Goal: Task Accomplishment & Management: Use online tool/utility

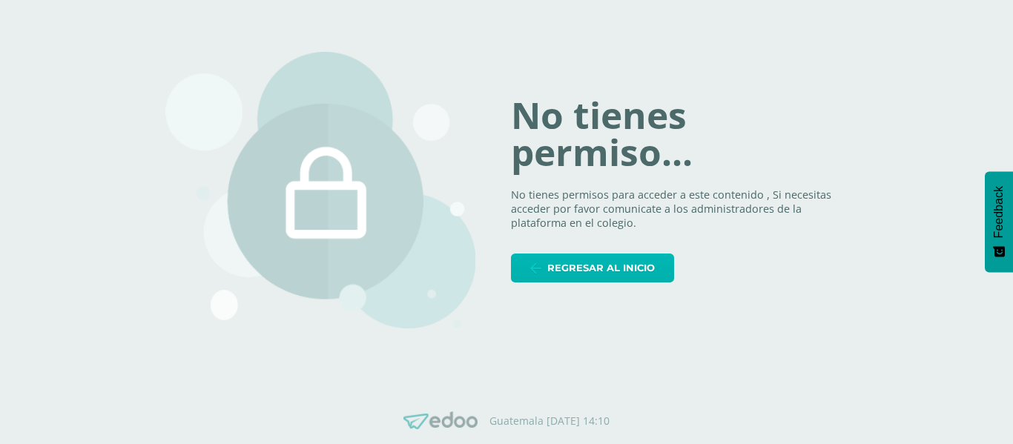
click at [555, 266] on span "Regresar al inicio" at bounding box center [601, 267] width 108 height 27
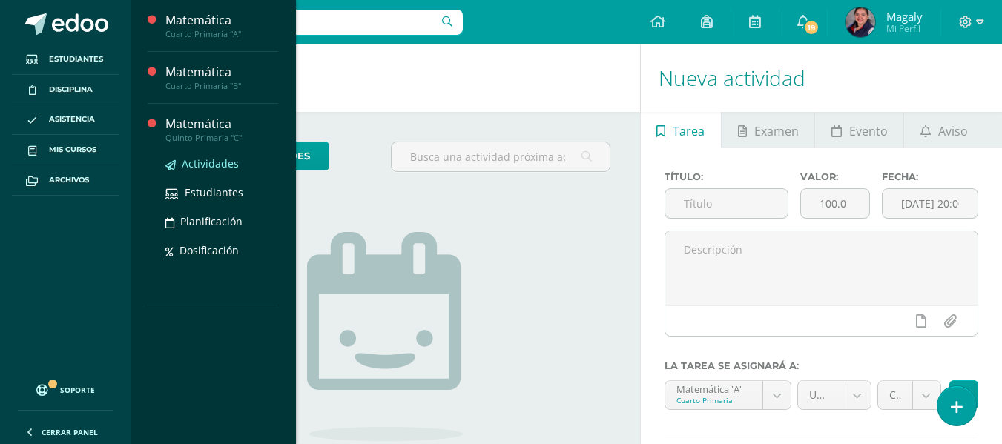
click at [194, 163] on span "Actividades" at bounding box center [210, 164] width 57 height 14
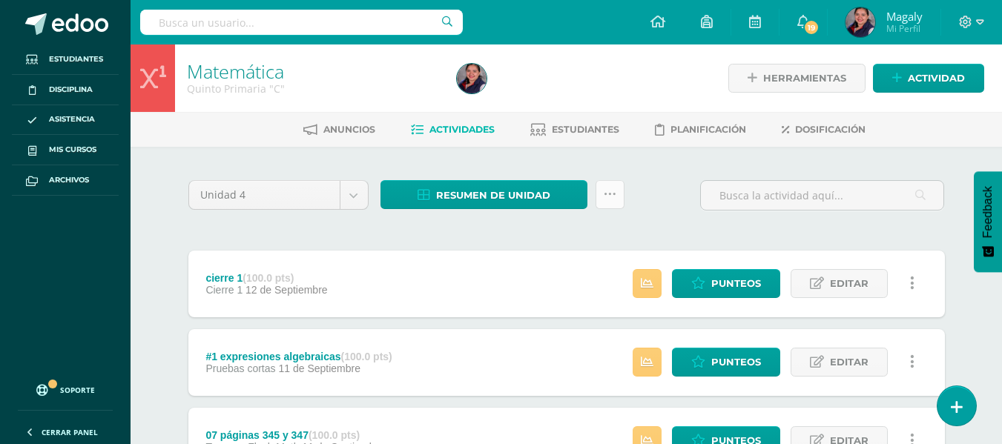
click at [607, 192] on icon at bounding box center [610, 194] width 13 height 13
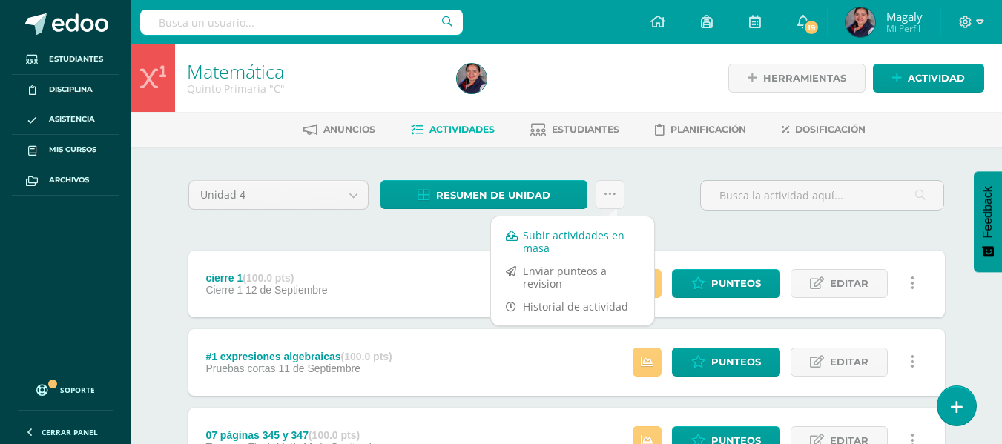
click at [581, 237] on link "Subir actividades en masa" at bounding box center [572, 242] width 163 height 36
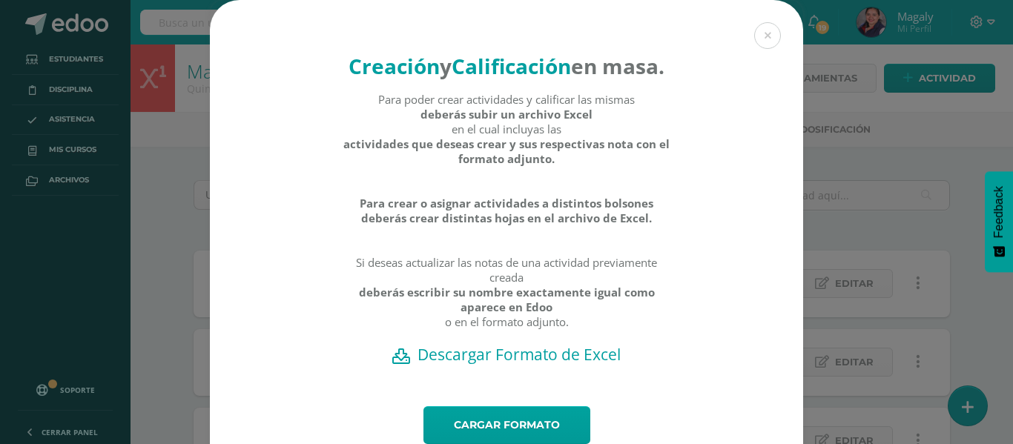
click at [496, 365] on h2 "Descargar Formato de Excel" at bounding box center [506, 354] width 541 height 21
click at [763, 41] on button at bounding box center [767, 35] width 27 height 27
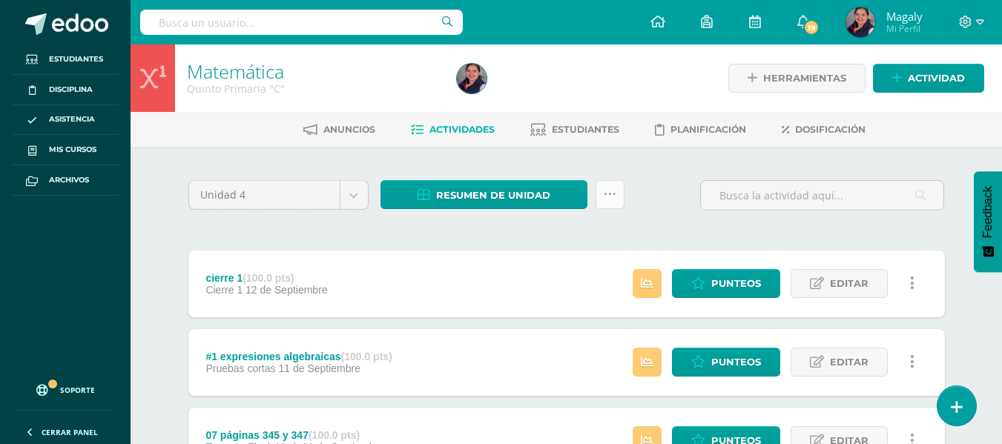
click at [604, 195] on icon at bounding box center [610, 194] width 13 height 13
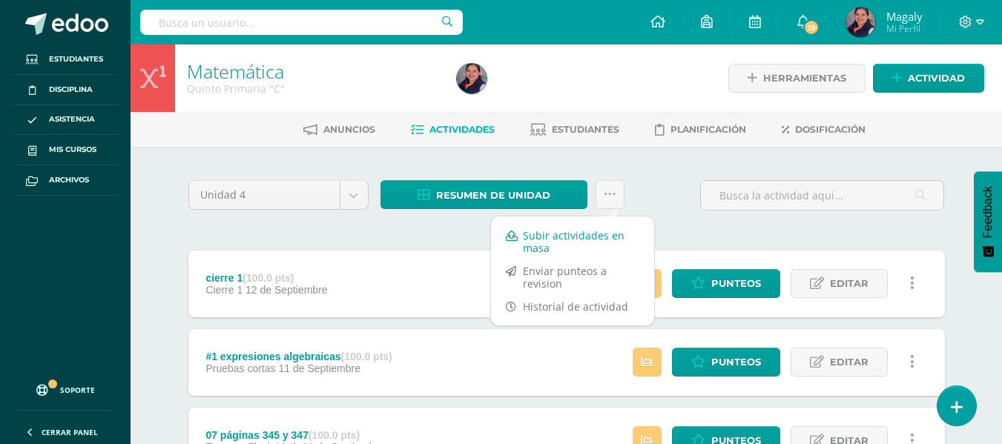
click at [556, 238] on link "Subir actividades en masa" at bounding box center [572, 242] width 163 height 36
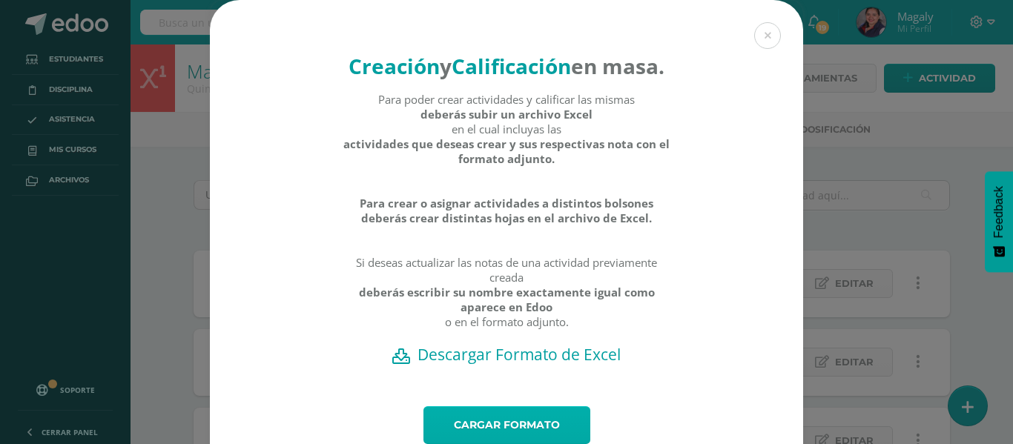
click at [493, 439] on link "Cargar formato" at bounding box center [507, 425] width 167 height 38
